Goal: Task Accomplishment & Management: Manage account settings

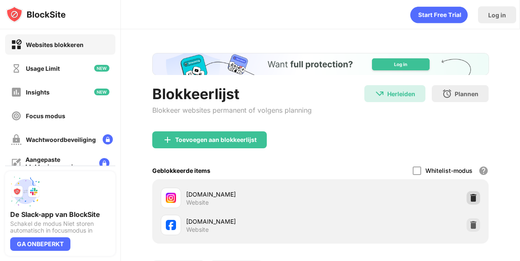
click at [473, 196] on div at bounding box center [474, 198] width 14 height 14
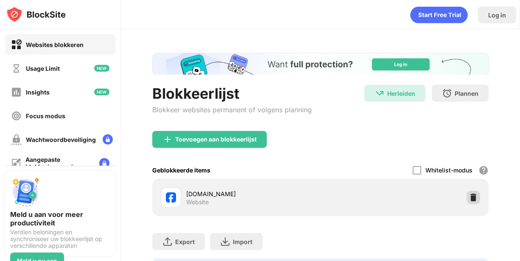
click at [469, 198] on img at bounding box center [473, 197] width 8 height 8
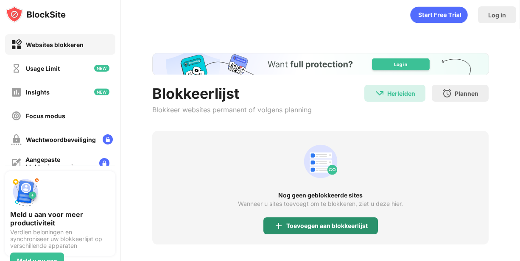
click at [311, 230] on div "Toevoegen aan blokkeerlijst" at bounding box center [320, 226] width 115 height 17
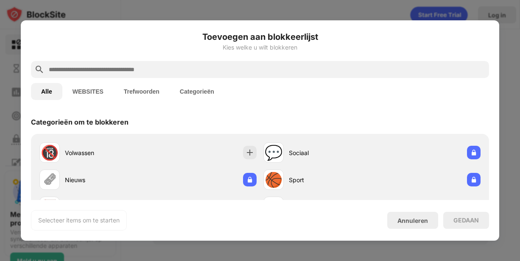
click at [173, 66] on input "text" at bounding box center [267, 69] width 438 height 10
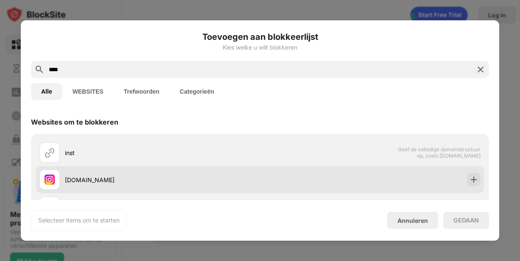
click at [103, 173] on div "[DOMAIN_NAME]" at bounding box center [149, 180] width 221 height 20
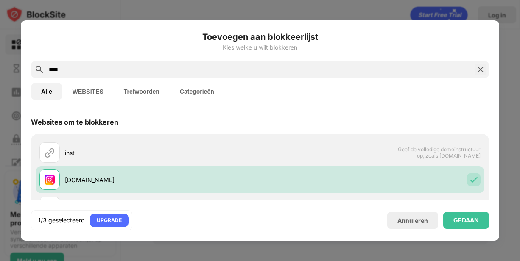
drag, startPoint x: 89, startPoint y: 68, endPoint x: -4, endPoint y: 67, distance: 93.3
click at [0, 67] on html "Websites blokkeren Usage Limit Insights Focus modus Wachtwoordbeveiliging Aange…" at bounding box center [260, 130] width 520 height 261
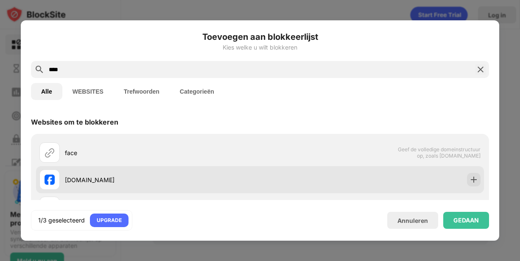
type input "****"
click at [159, 180] on div "[DOMAIN_NAME]" at bounding box center [162, 180] width 195 height 9
